Goal: Use online tool/utility: Utilize a website feature to perform a specific function

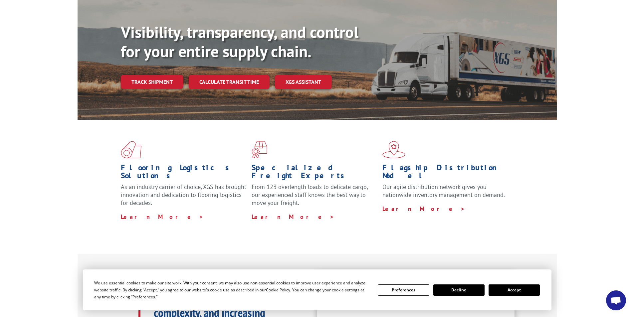
scroll to position [34, 0]
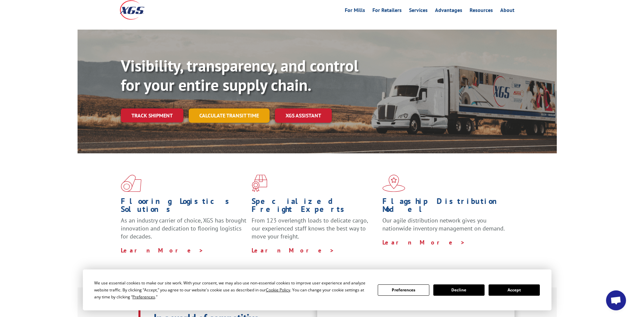
click at [252, 109] on link "Calculate transit time" at bounding box center [229, 116] width 81 height 14
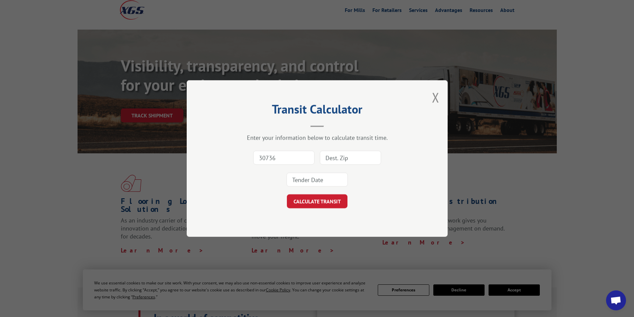
type input "30736"
click at [354, 157] on input at bounding box center [350, 158] width 61 height 14
type input "10472"
click at [318, 182] on input at bounding box center [317, 180] width 61 height 14
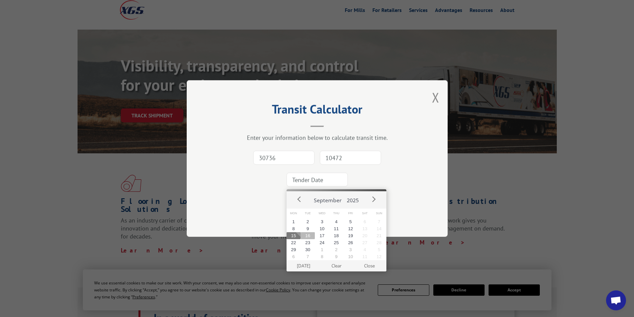
click at [308, 234] on button "16" at bounding box center [308, 235] width 14 height 7
type input "[DATE]"
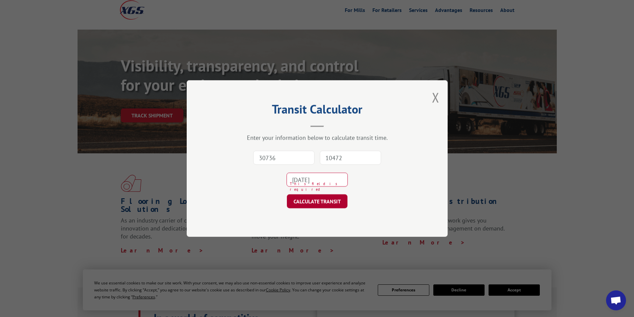
click at [301, 195] on button "CALCULATE TRANSIT" at bounding box center [317, 201] width 61 height 14
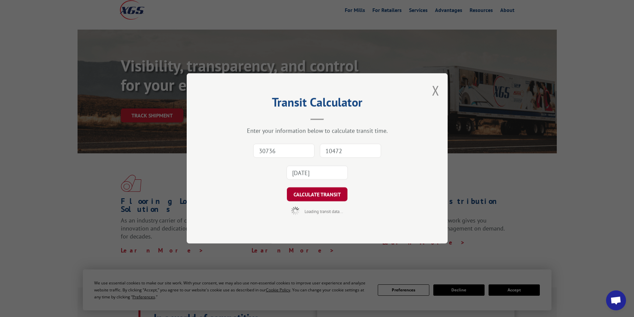
click at [302, 198] on button "CALCULATE TRANSIT" at bounding box center [317, 195] width 61 height 14
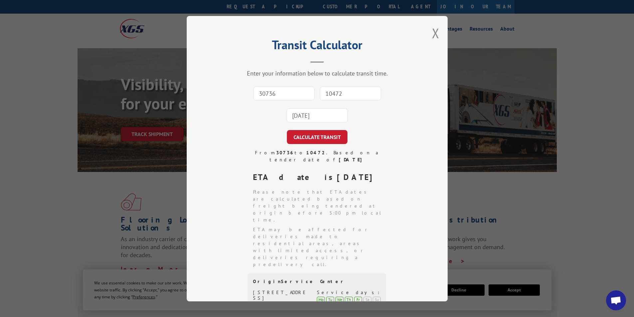
scroll to position [0, 0]
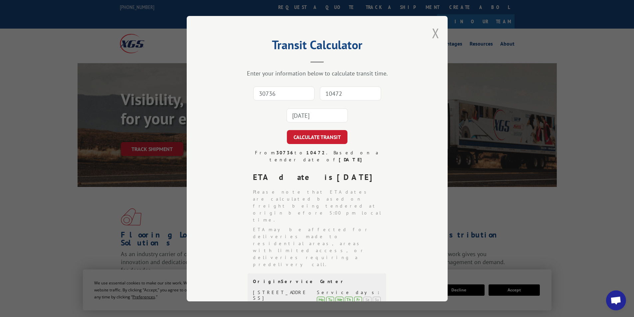
click at [432, 37] on button "Close modal" at bounding box center [435, 33] width 7 height 18
